Goal: Information Seeking & Learning: Learn about a topic

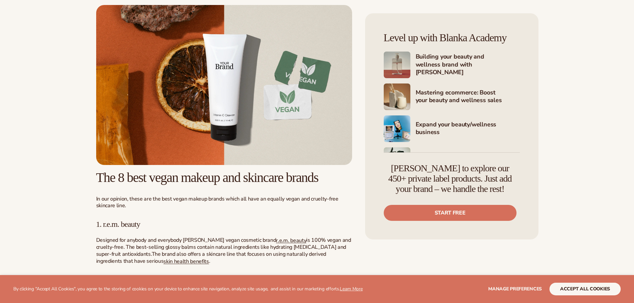
scroll to position [795, 0]
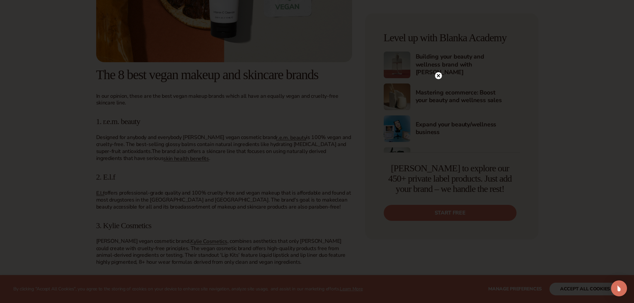
click at [437, 77] on icon at bounding box center [437, 75] width 3 height 3
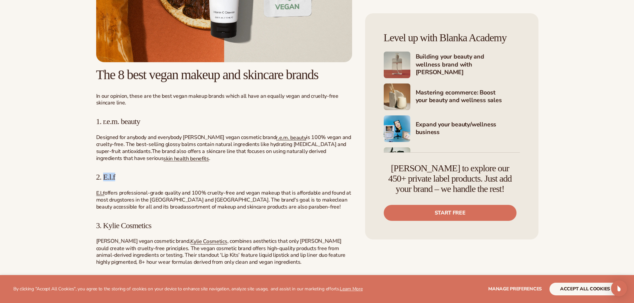
drag, startPoint x: 117, startPoint y: 179, endPoint x: 105, endPoint y: 177, distance: 12.1
click at [105, 177] on h3 "2. E.l.f" at bounding box center [224, 177] width 256 height 9
copy span "E.l.f"
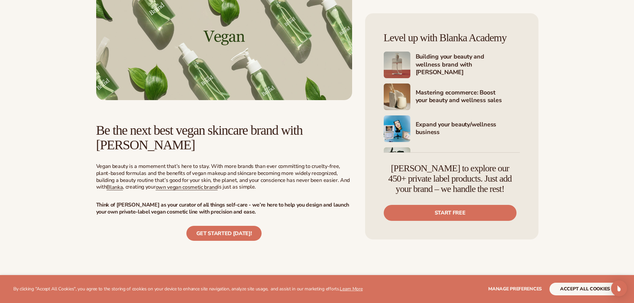
scroll to position [1627, 0]
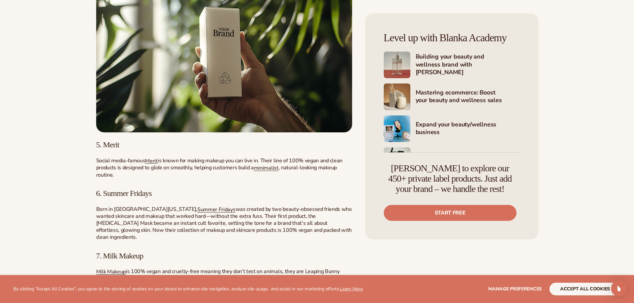
scroll to position [1195, 0]
